Goal: Information Seeking & Learning: Learn about a topic

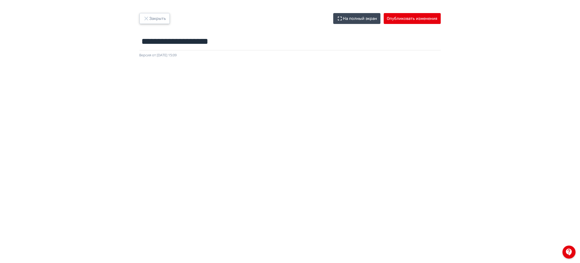
click at [144, 16] on icon "button" at bounding box center [146, 18] width 7 height 7
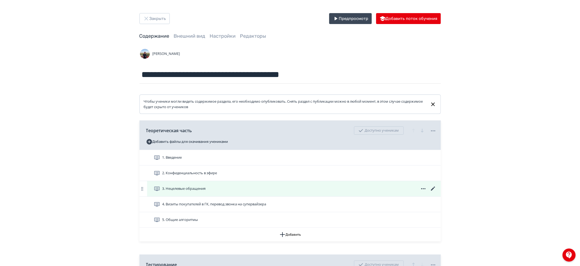
click at [204, 184] on div "3. Нецелевые обращения" at bounding box center [293, 188] width 293 height 15
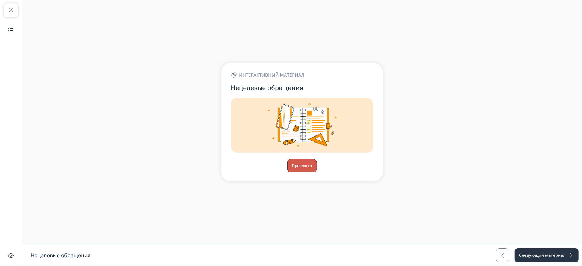
click at [306, 167] on button "Просмотр" at bounding box center [301, 165] width 29 height 13
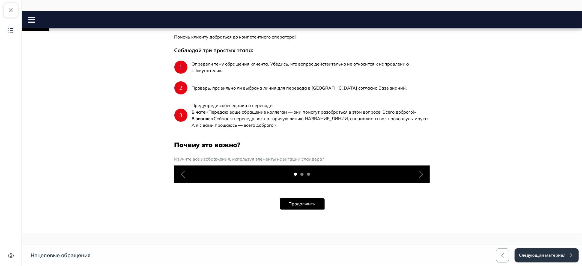
scroll to position [305, 0]
click at [302, 204] on button "Продолжить" at bounding box center [302, 203] width 44 height 11
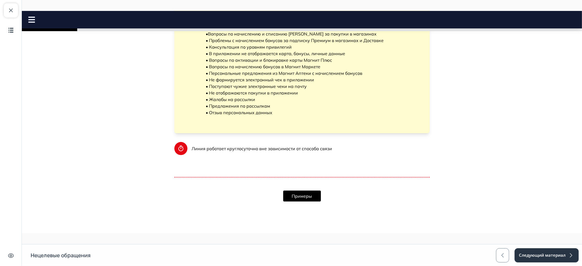
scroll to position [107, 0]
click at [301, 194] on button "Примеры" at bounding box center [302, 194] width 38 height 11
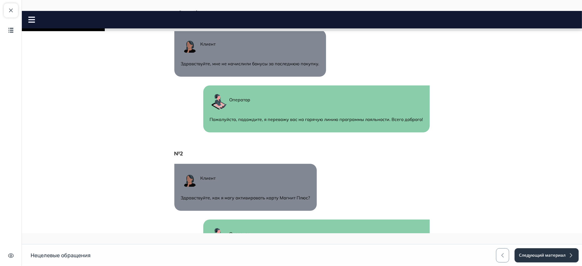
scroll to position [380, 0]
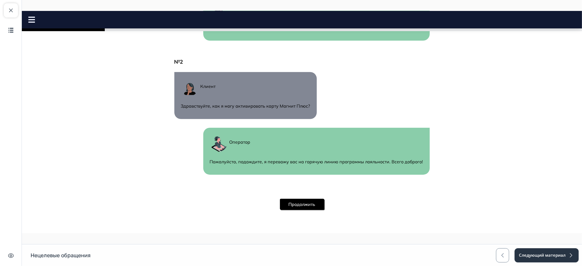
drag, startPoint x: 578, startPoint y: 110, endPoint x: 559, endPoint y: 246, distance: 136.9
click at [311, 205] on button "Продолжить" at bounding box center [302, 204] width 44 height 11
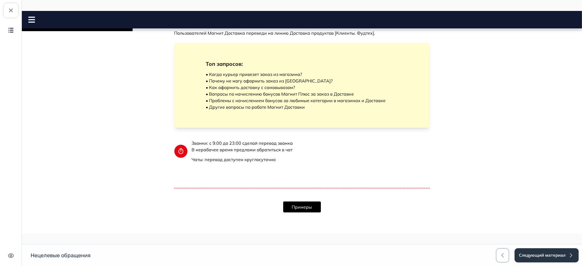
scroll to position [112, 0]
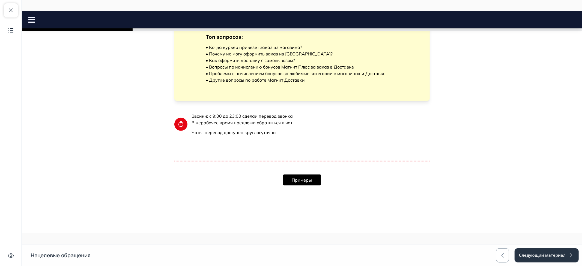
drag, startPoint x: 577, startPoint y: 101, endPoint x: 590, endPoint y: 249, distance: 147.9
click at [304, 175] on button "Примеры" at bounding box center [302, 179] width 38 height 11
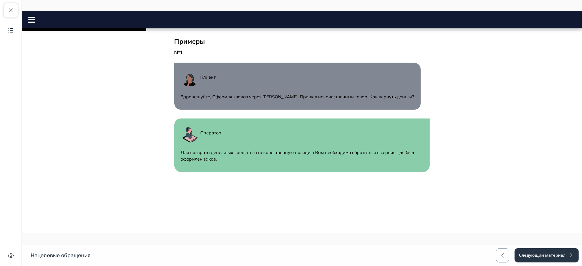
scroll to position [390, 0]
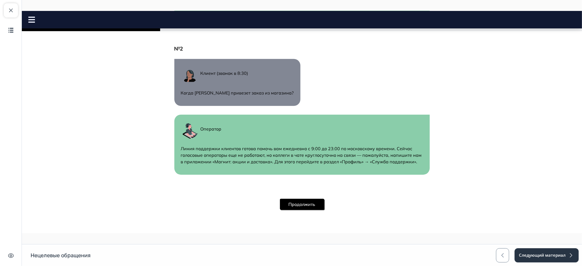
click at [313, 202] on button "Продолжить" at bounding box center [302, 204] width 44 height 11
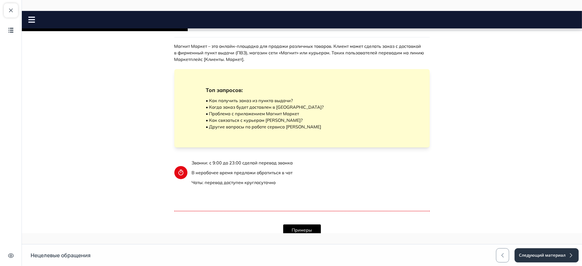
scroll to position [89, 0]
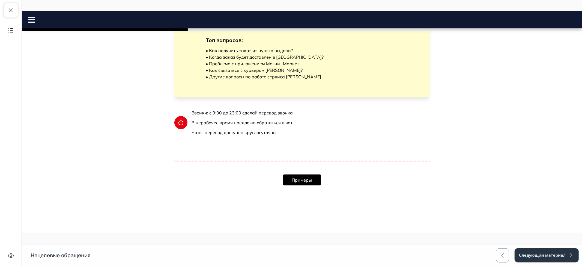
click at [286, 177] on button "Примеры" at bounding box center [302, 179] width 38 height 11
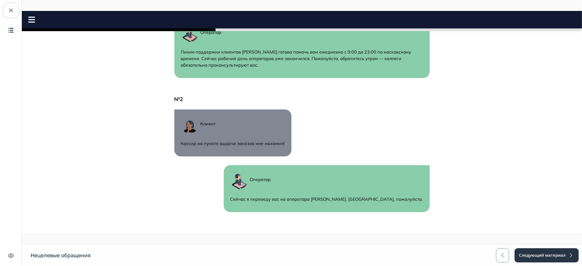
scroll to position [360, 0]
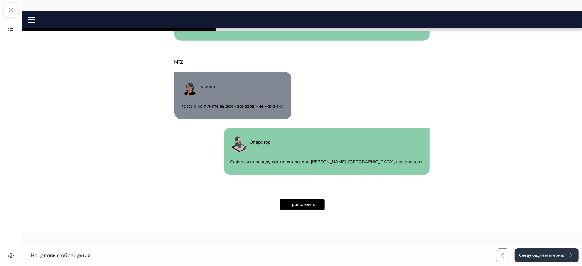
click at [292, 205] on button "Продолжить" at bounding box center [302, 204] width 44 height 11
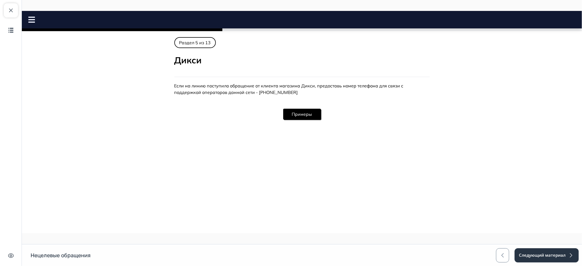
click at [310, 114] on button "Примеры" at bounding box center [302, 114] width 38 height 11
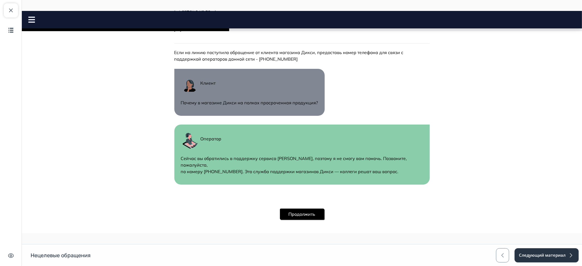
scroll to position [36, 0]
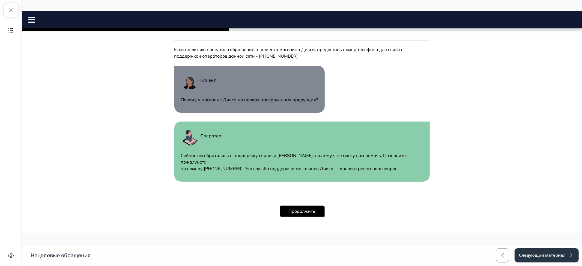
click at [308, 205] on button "Продолжить" at bounding box center [302, 210] width 44 height 11
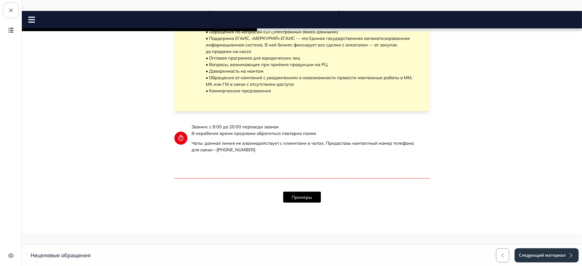
scroll to position [139, 0]
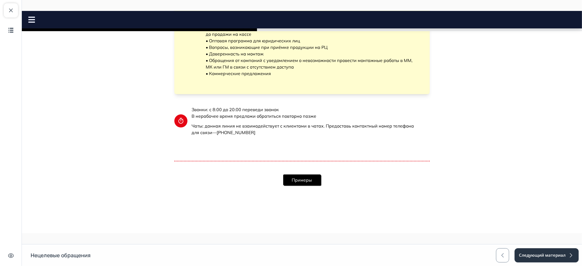
click at [304, 179] on button "Примеры" at bounding box center [302, 179] width 38 height 11
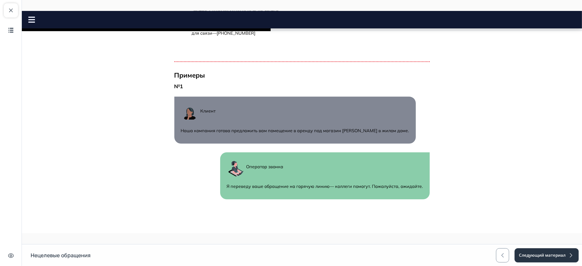
scroll to position [409, 0]
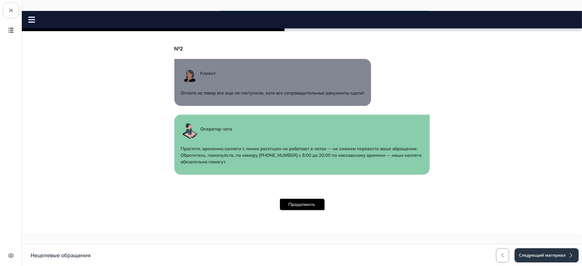
click at [292, 202] on button "Продолжить" at bounding box center [302, 204] width 44 height 11
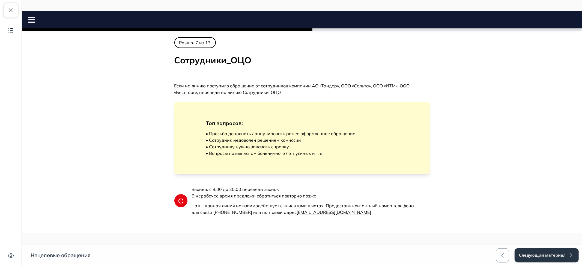
scroll to position [80, 0]
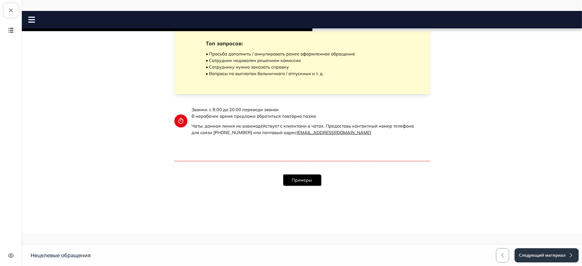
click at [303, 185] on button "Примеры" at bounding box center [302, 179] width 38 height 11
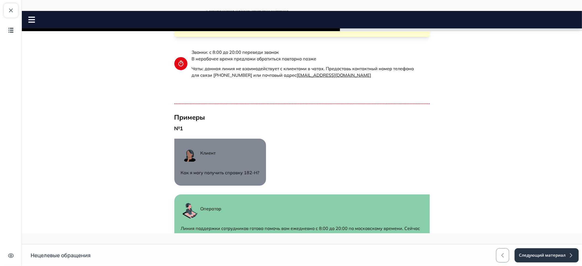
scroll to position [364, 0]
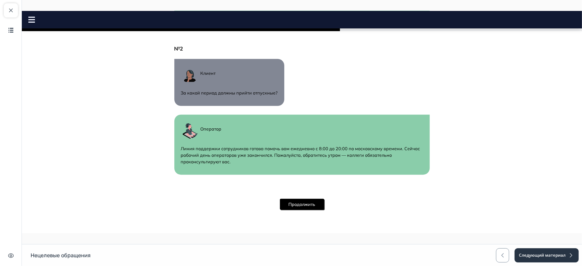
click at [300, 203] on button "Продолжить" at bounding box center [302, 204] width 44 height 11
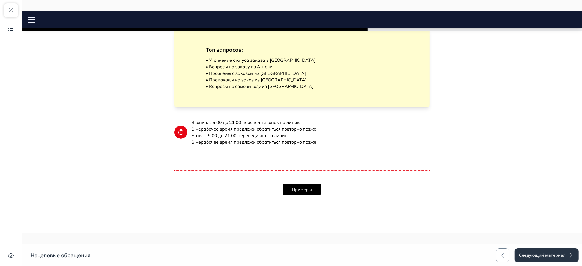
scroll to position [92, 0]
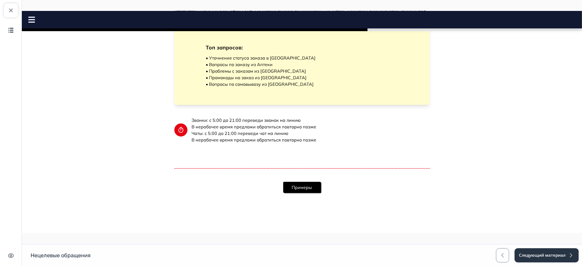
click at [293, 188] on button "Примеры" at bounding box center [302, 187] width 38 height 11
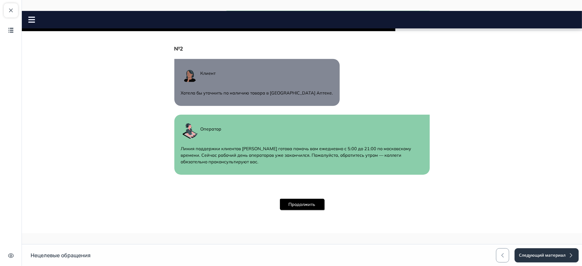
click at [302, 205] on button "Продолжить" at bounding box center [302, 204] width 44 height 11
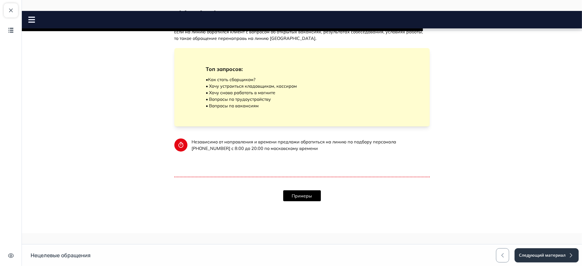
scroll to position [56, 0]
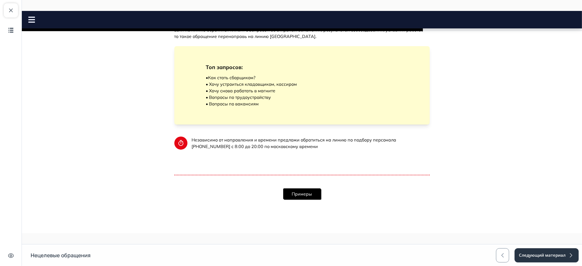
click at [310, 194] on button "Примеры" at bounding box center [302, 193] width 38 height 11
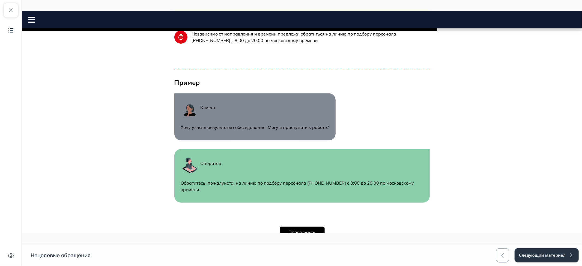
scroll to position [190, 0]
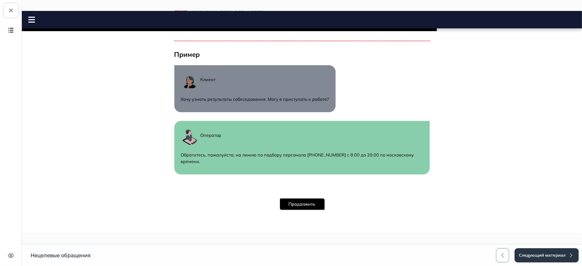
click at [298, 204] on button "Продолжить" at bounding box center [302, 203] width 44 height 11
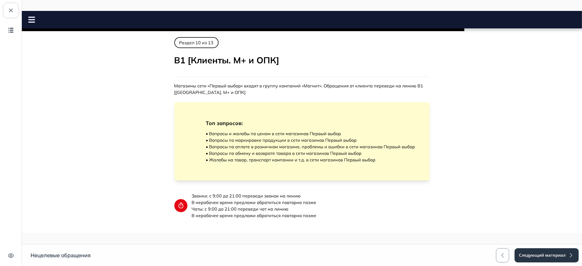
scroll to position [83, 0]
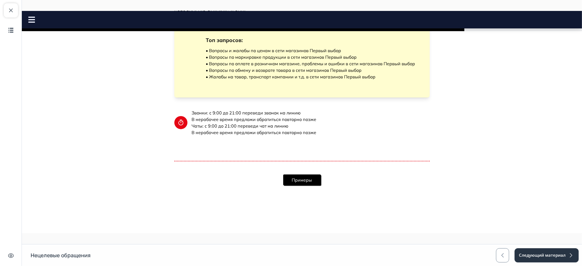
click at [288, 174] on button "Примеры" at bounding box center [302, 179] width 38 height 11
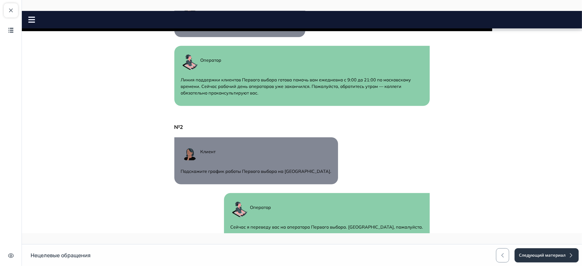
scroll to position [354, 0]
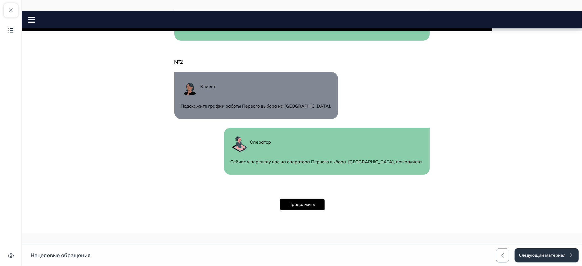
click at [293, 199] on button "Продолжить" at bounding box center [302, 204] width 44 height 11
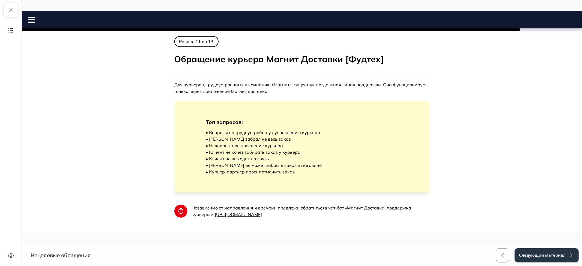
scroll to position [0, 0]
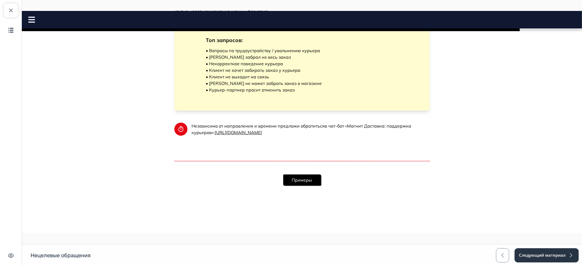
click at [296, 179] on button "Примеры" at bounding box center [302, 179] width 38 height 11
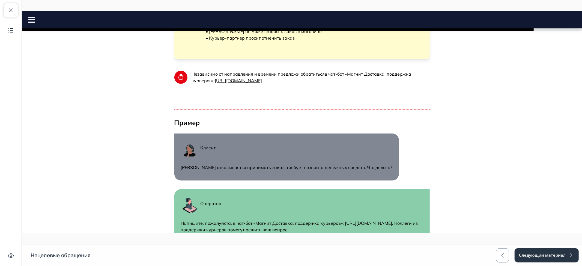
scroll to position [203, 0]
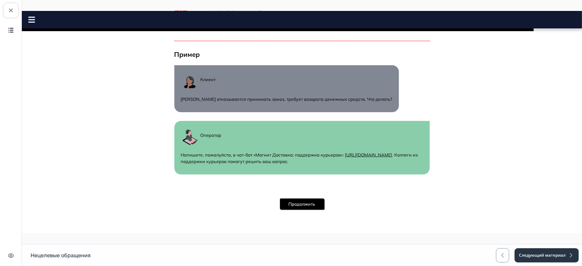
click at [300, 206] on button "Продолжить" at bounding box center [302, 203] width 44 height 11
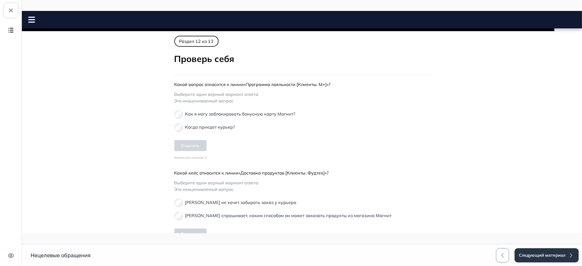
scroll to position [0, 0]
click at [31, 23] on nav "Нецелевые обращения Close panel 95% пройдено" at bounding box center [302, 19] width 560 height 17
click at [30, 18] on icon at bounding box center [31, 20] width 7 height 6
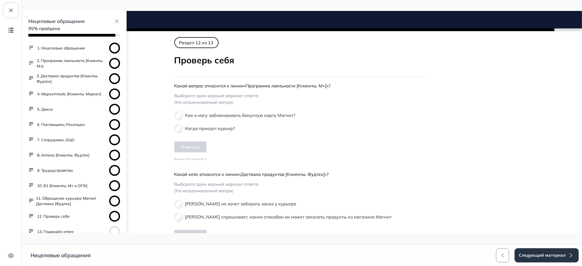
click at [59, 93] on button "4. Маркетплейс [Клиенты. Маркет]" at bounding box center [69, 93] width 64 height 5
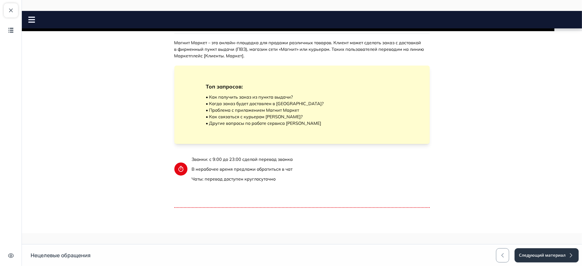
scroll to position [20, 0]
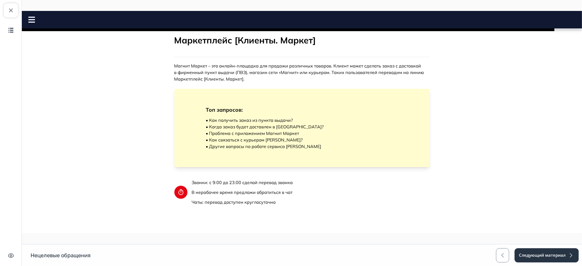
click at [32, 21] on icon at bounding box center [31, 20] width 7 height 6
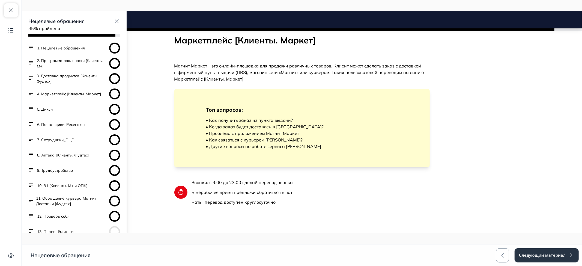
click at [74, 76] on button "3. Доставка продуктов [Клиенты. Фудтех]" at bounding box center [71, 78] width 70 height 11
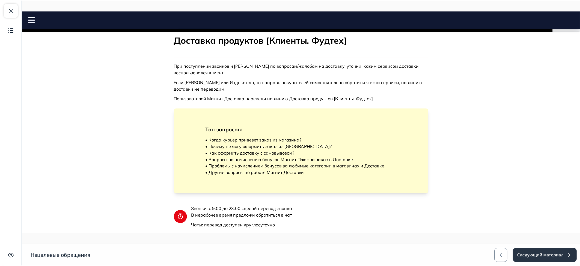
scroll to position [26, 0]
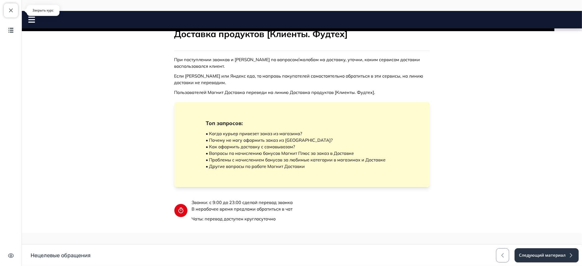
click at [11, 13] on span "button" at bounding box center [11, 10] width 7 height 7
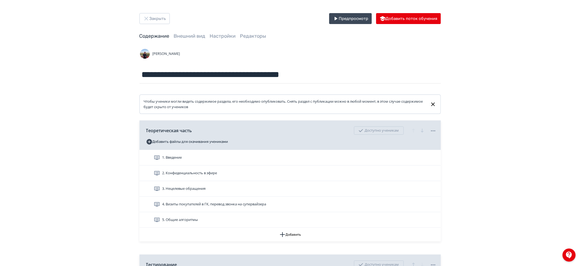
scroll to position [82, 0]
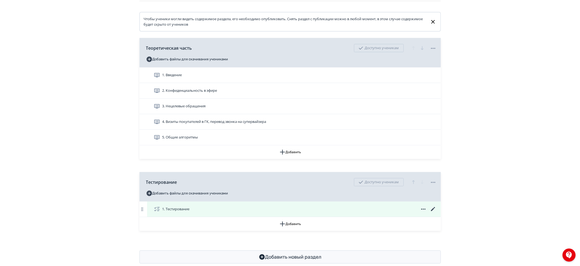
click at [167, 208] on span "1. Тестирование" at bounding box center [175, 208] width 27 height 5
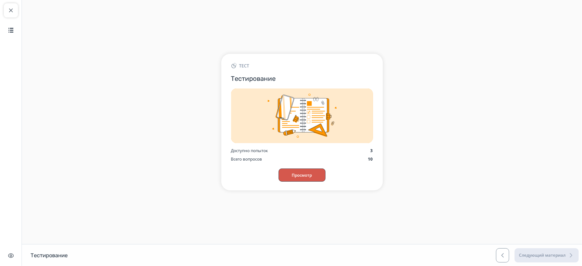
click at [294, 178] on button "Просмотр" at bounding box center [301, 174] width 47 height 13
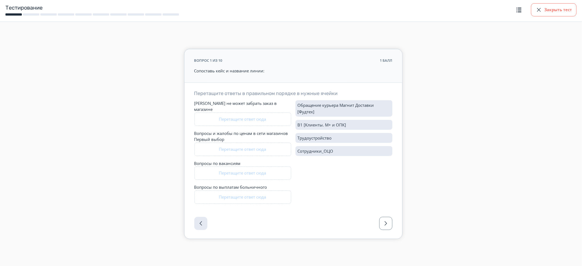
click at [536, 10] on div "button" at bounding box center [538, 10] width 7 height 7
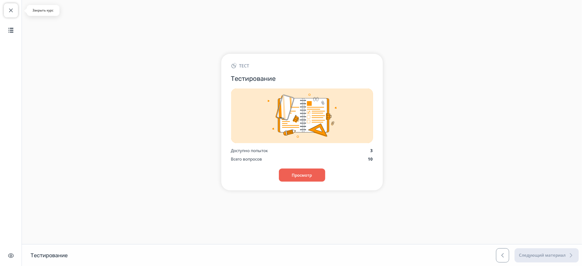
click at [15, 12] on button "Закрыть курс" at bounding box center [11, 10] width 14 height 14
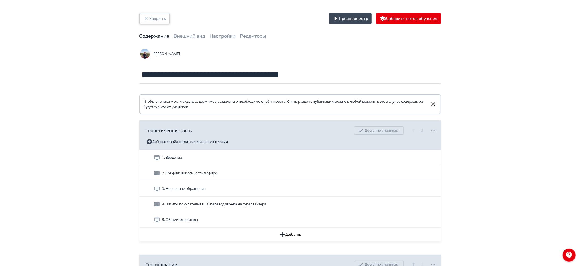
click at [146, 16] on icon "button" at bounding box center [146, 18] width 7 height 7
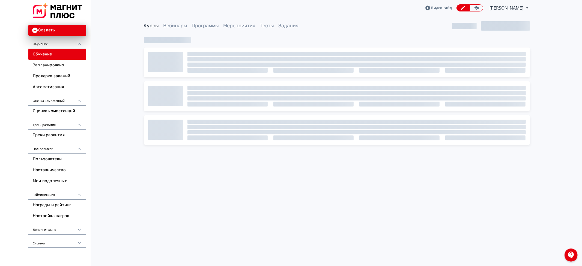
click at [494, 27] on div at bounding box center [505, 25] width 49 height 9
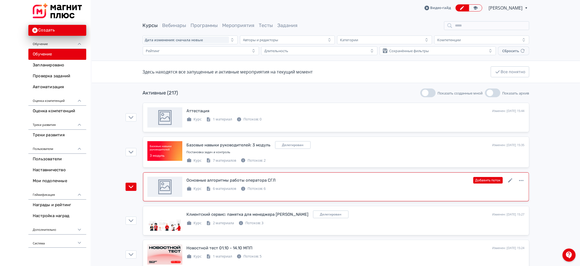
click at [260, 189] on div "Потоков: 6" at bounding box center [253, 188] width 25 height 5
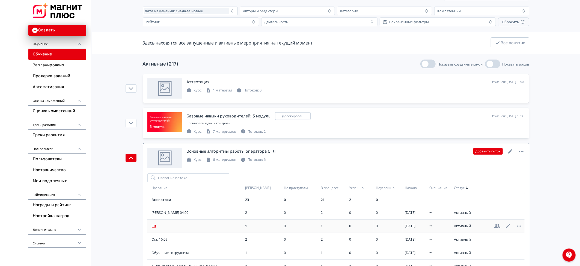
scroll to position [36, 0]
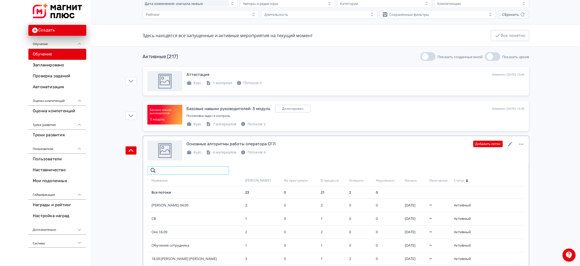
click at [169, 172] on input "search" at bounding box center [188, 170] width 82 height 9
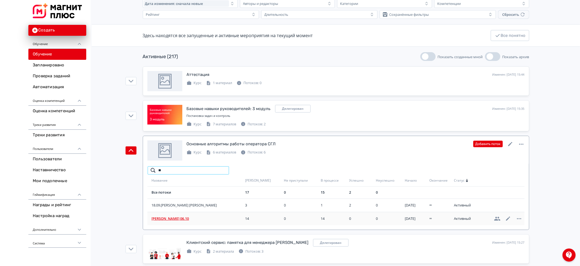
type input "**"
click at [170, 218] on span "[PERSON_NAME] 06.10" at bounding box center [197, 218] width 91 height 5
